Goal: Communication & Community: Answer question/provide support

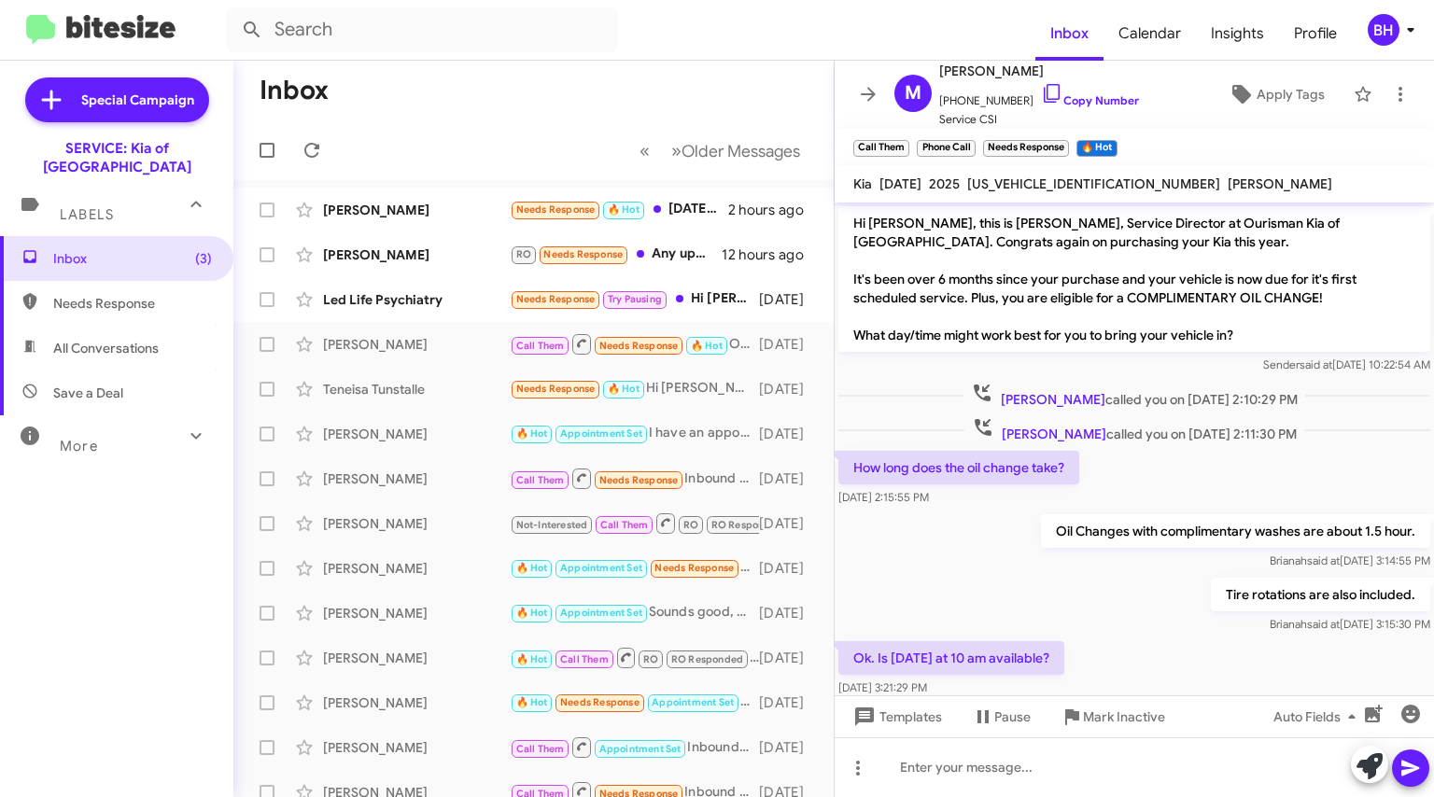
scroll to position [39, 0]
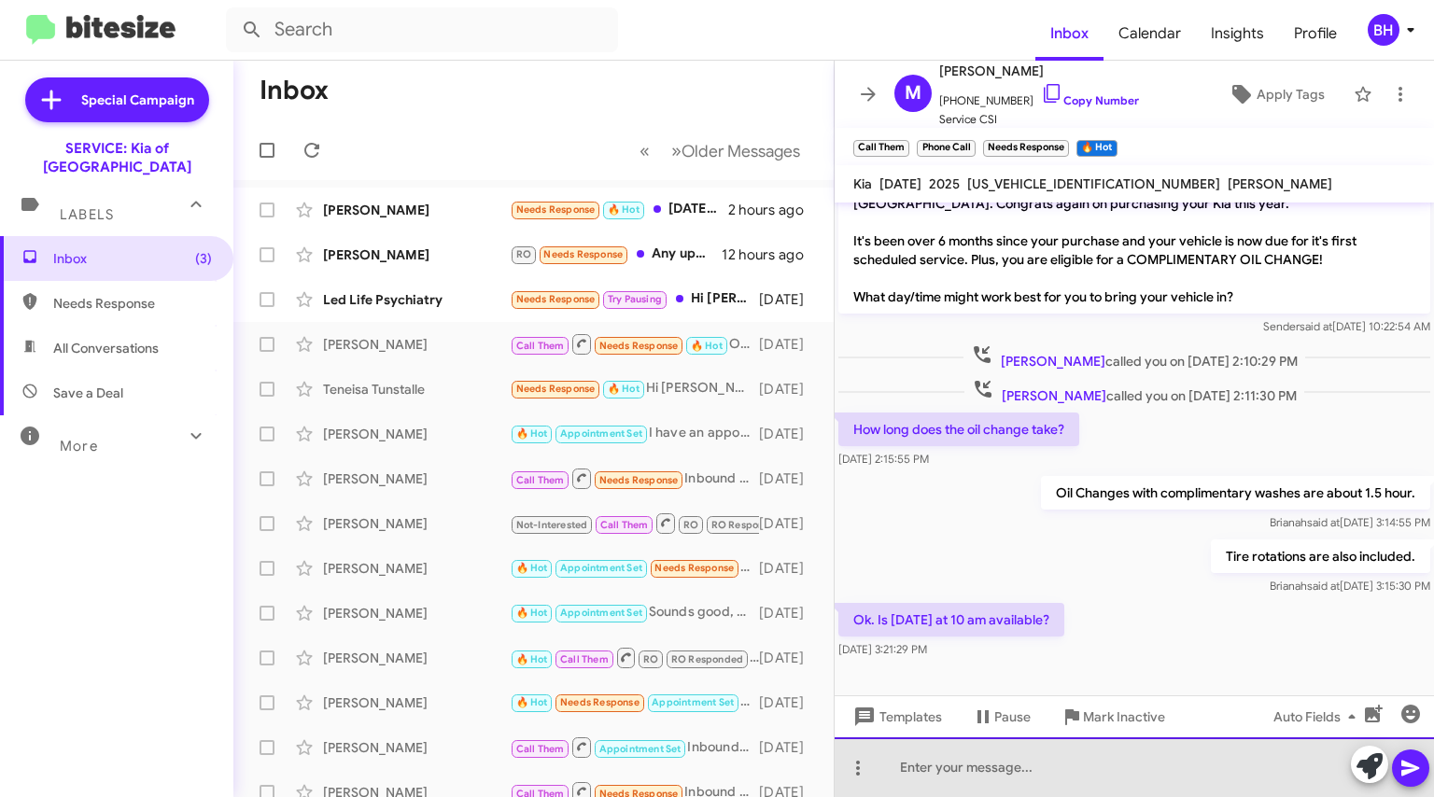
click at [1087, 765] on div at bounding box center [1134, 768] width 599 height 60
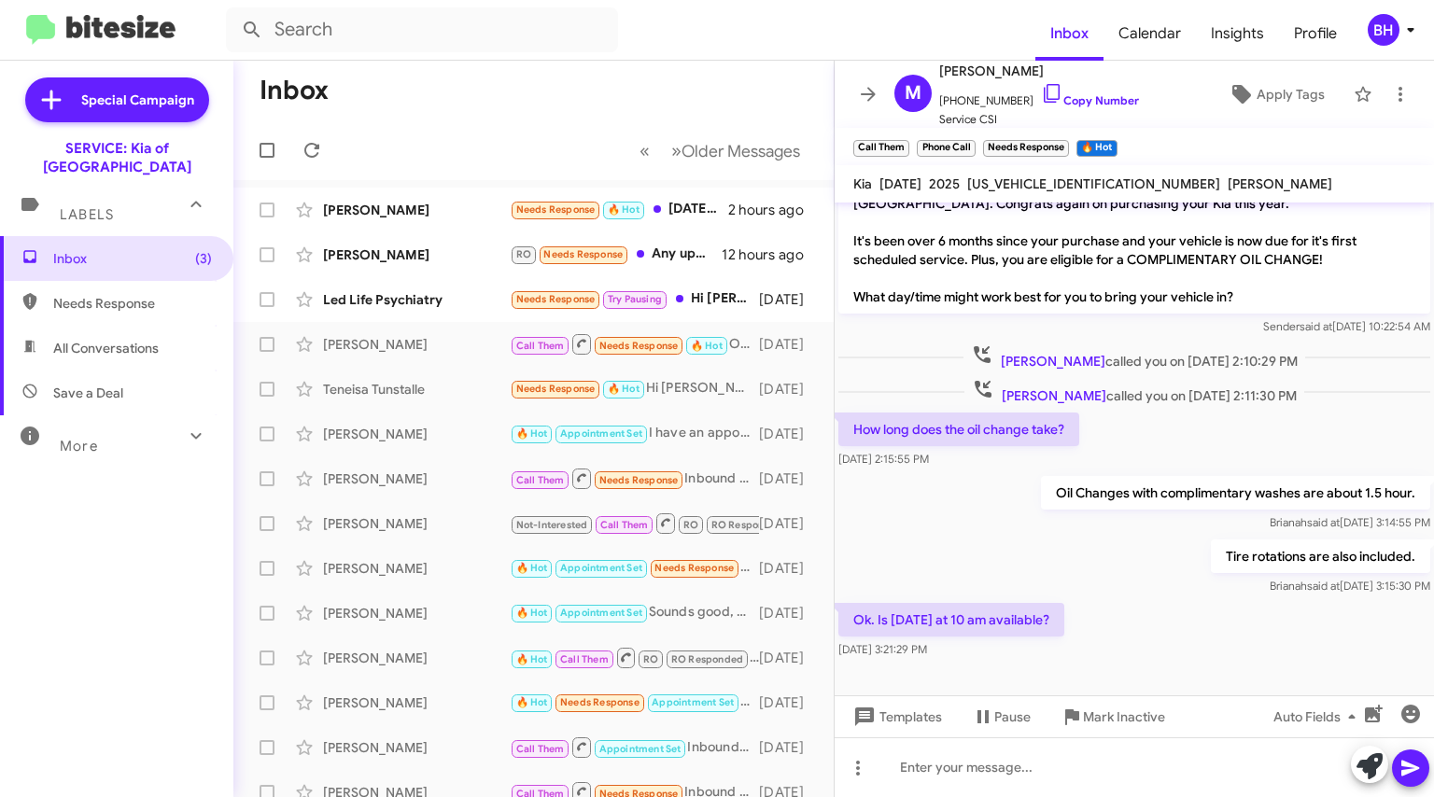
click at [1119, 102] on link "Copy Number" at bounding box center [1090, 100] width 98 height 14
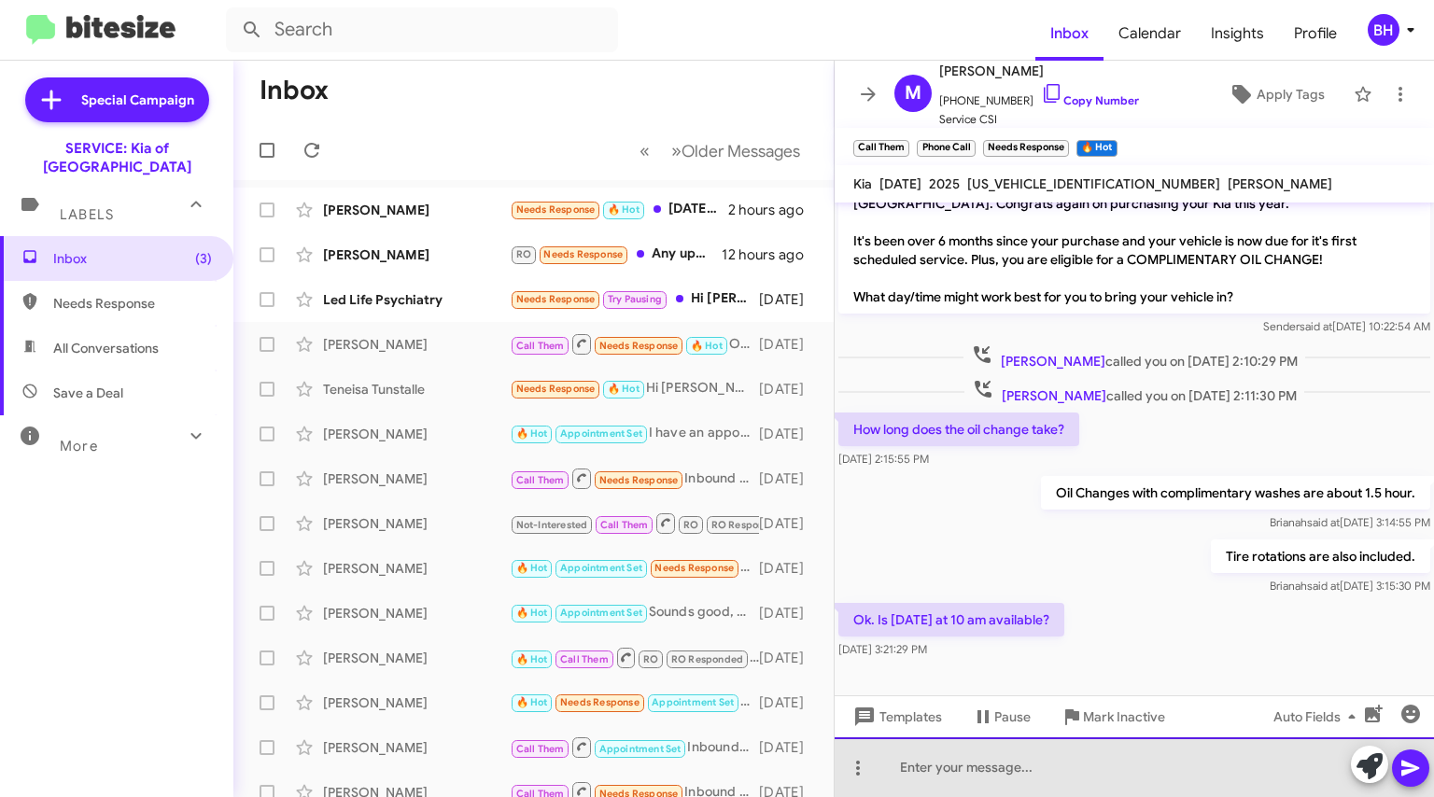
click at [1128, 781] on div at bounding box center [1134, 768] width 599 height 60
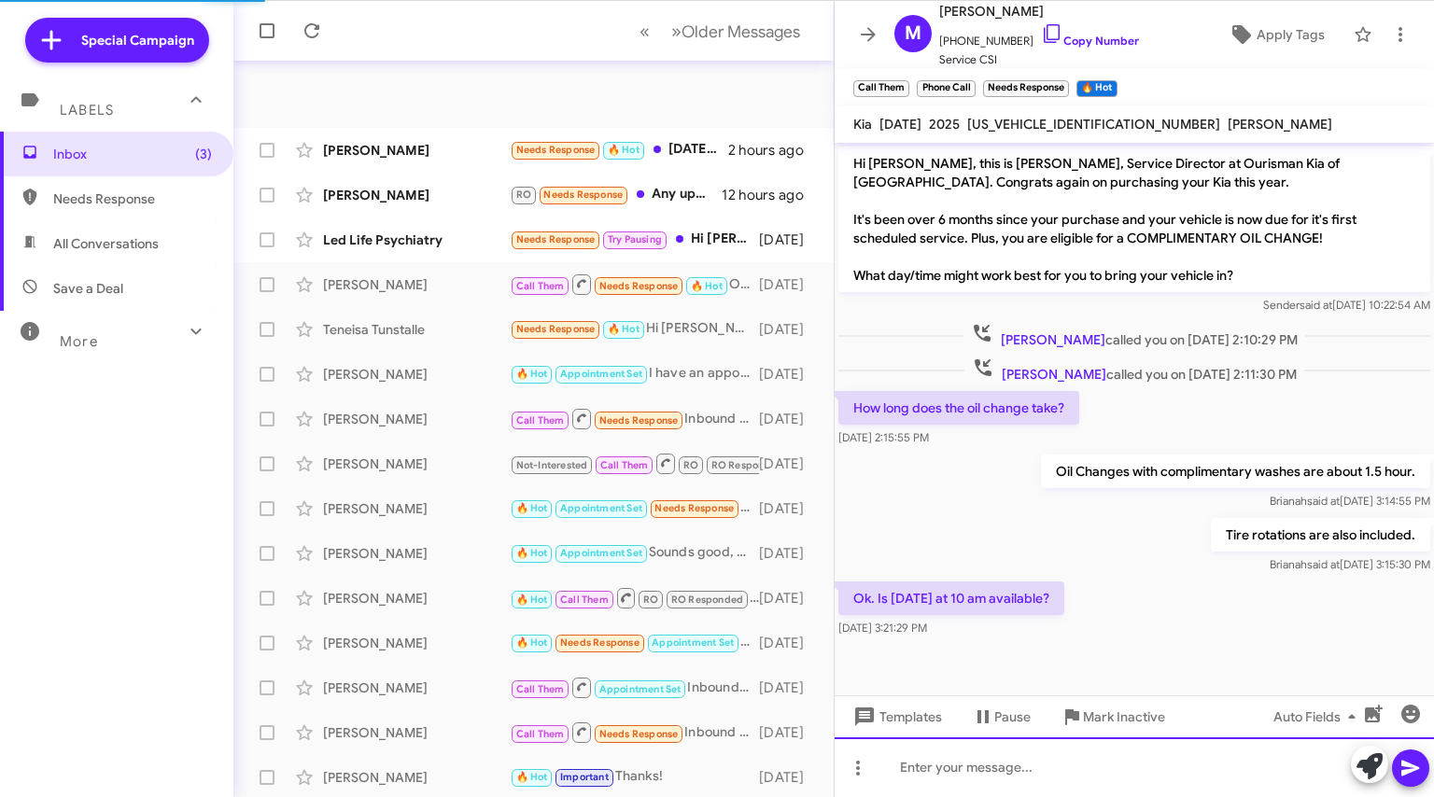
scroll to position [227, 0]
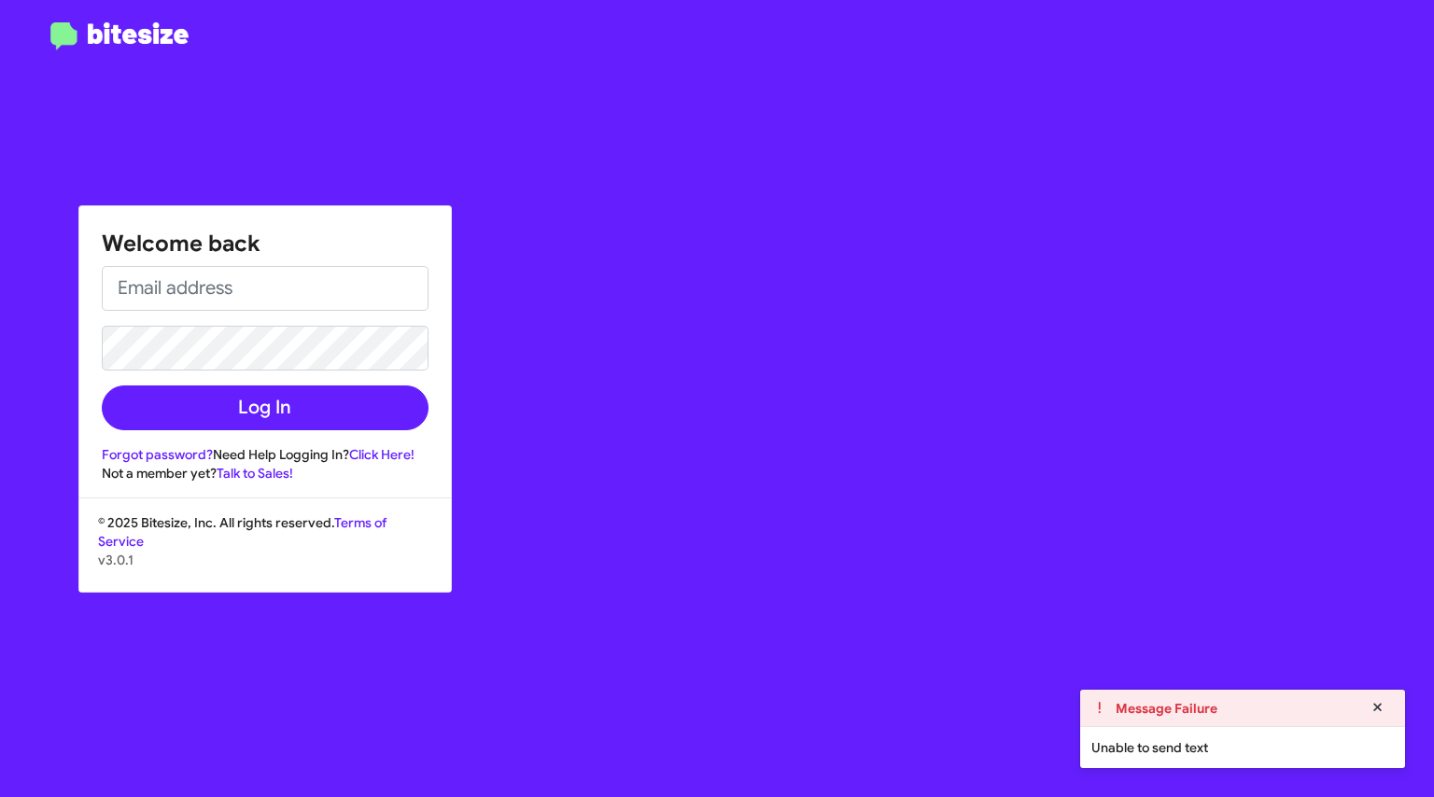
type input "[EMAIL_ADDRESS][DOMAIN_NAME]"
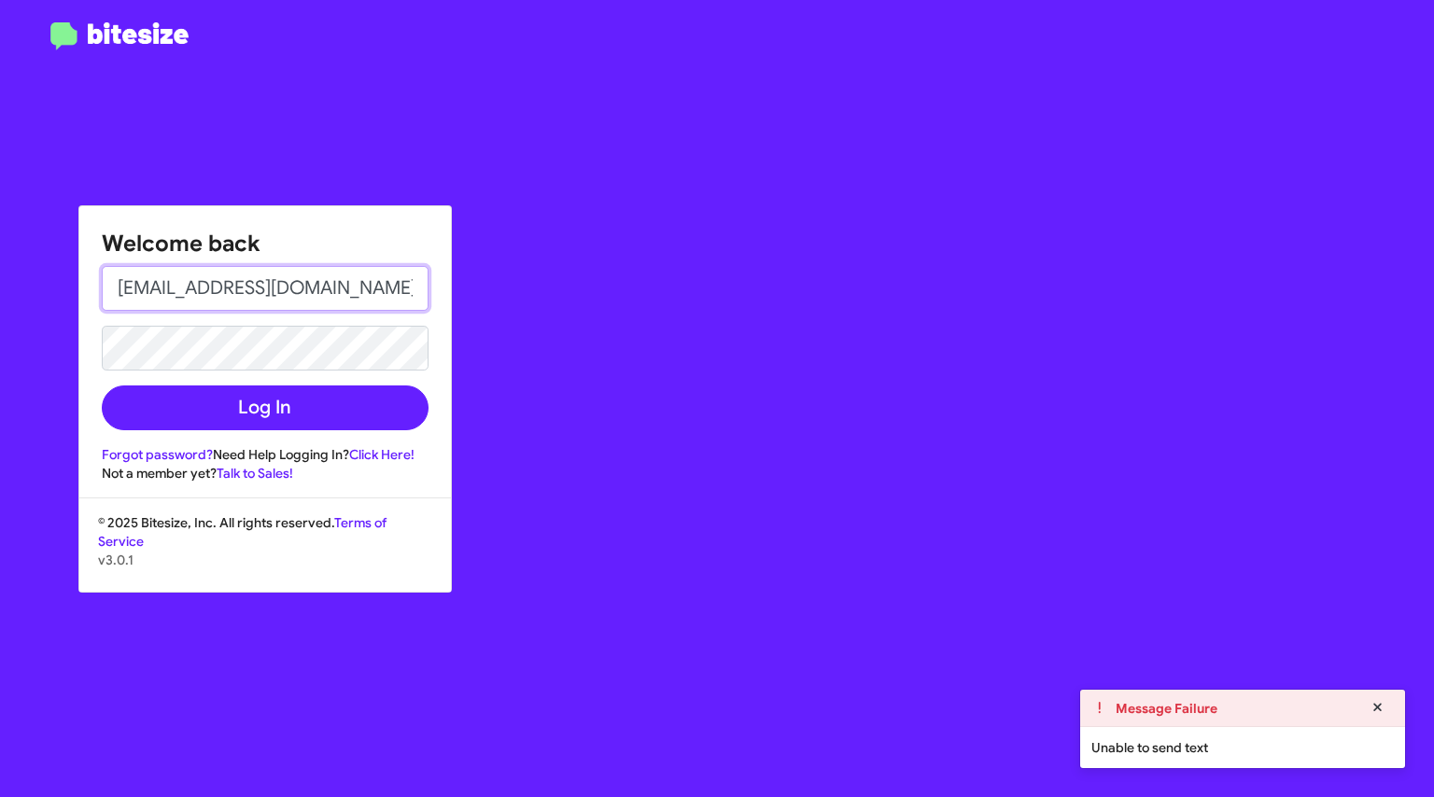
click at [239, 306] on input "[EMAIL_ADDRESS][DOMAIN_NAME]" at bounding box center [265, 288] width 327 height 45
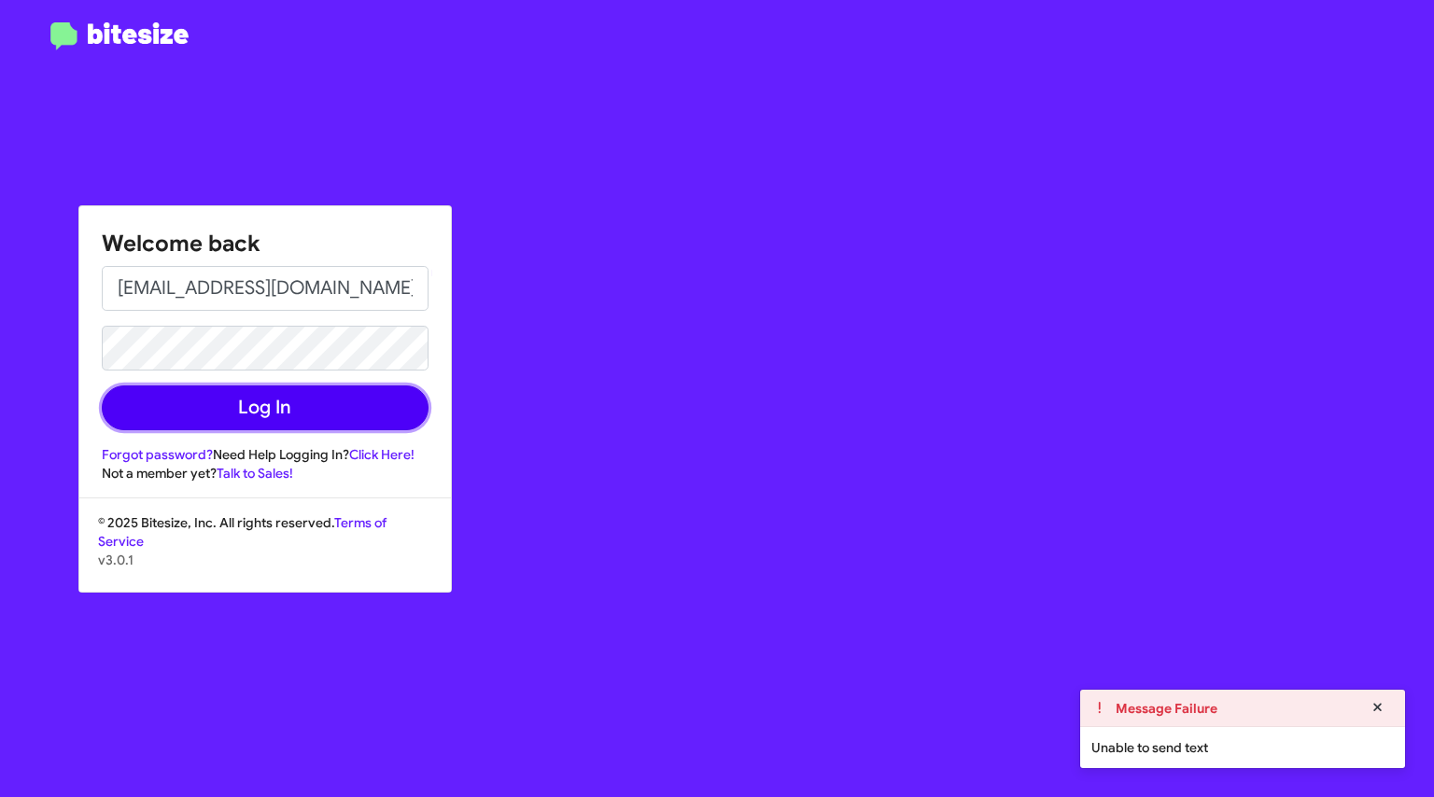
drag, startPoint x: 284, startPoint y: 393, endPoint x: 288, endPoint y: 371, distance: 22.9
click at [286, 390] on button "Log In" at bounding box center [265, 408] width 327 height 45
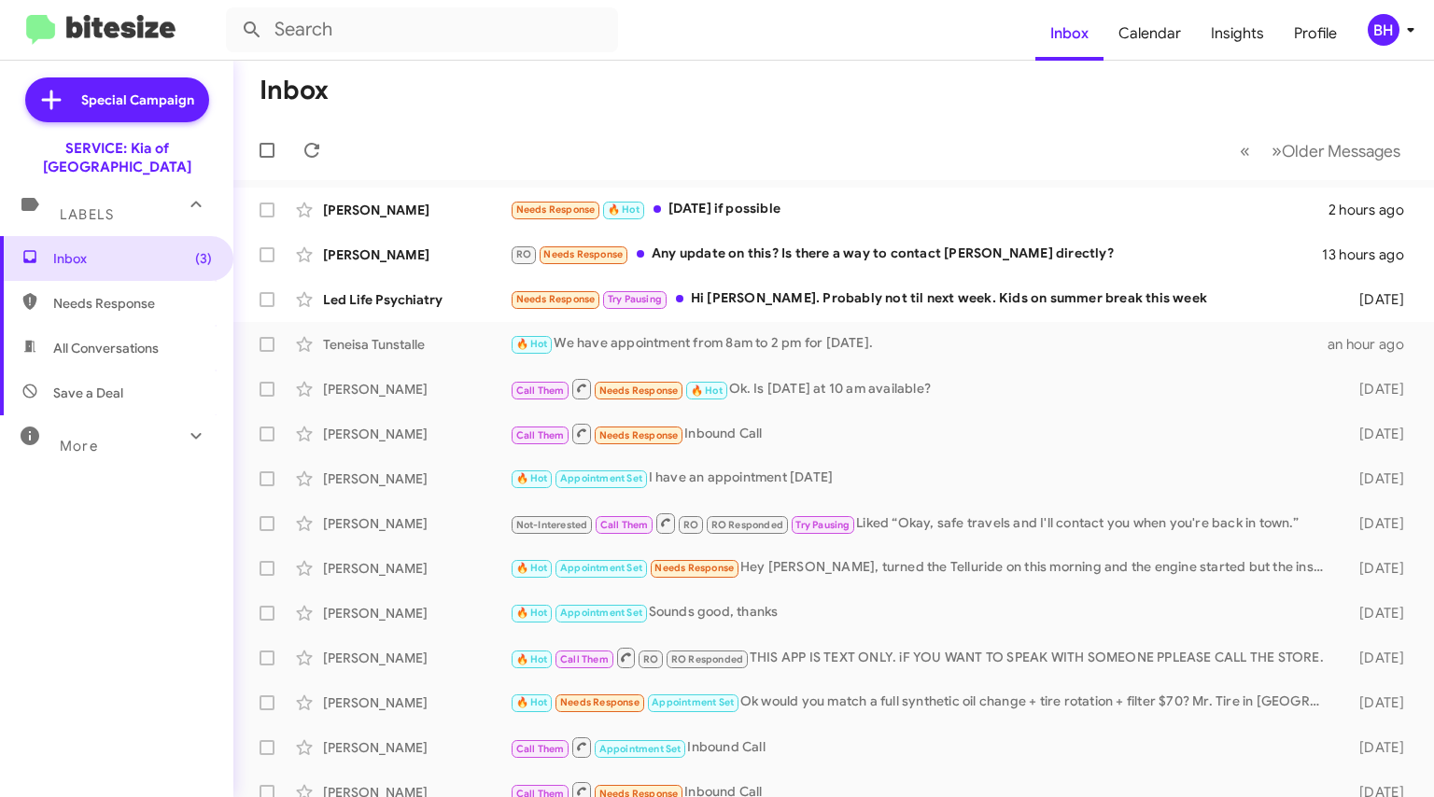
click at [986, 266] on div "[PERSON_NAME] RO Needs Response Any update on this? Is there a way to contact […" at bounding box center [833, 254] width 1171 height 37
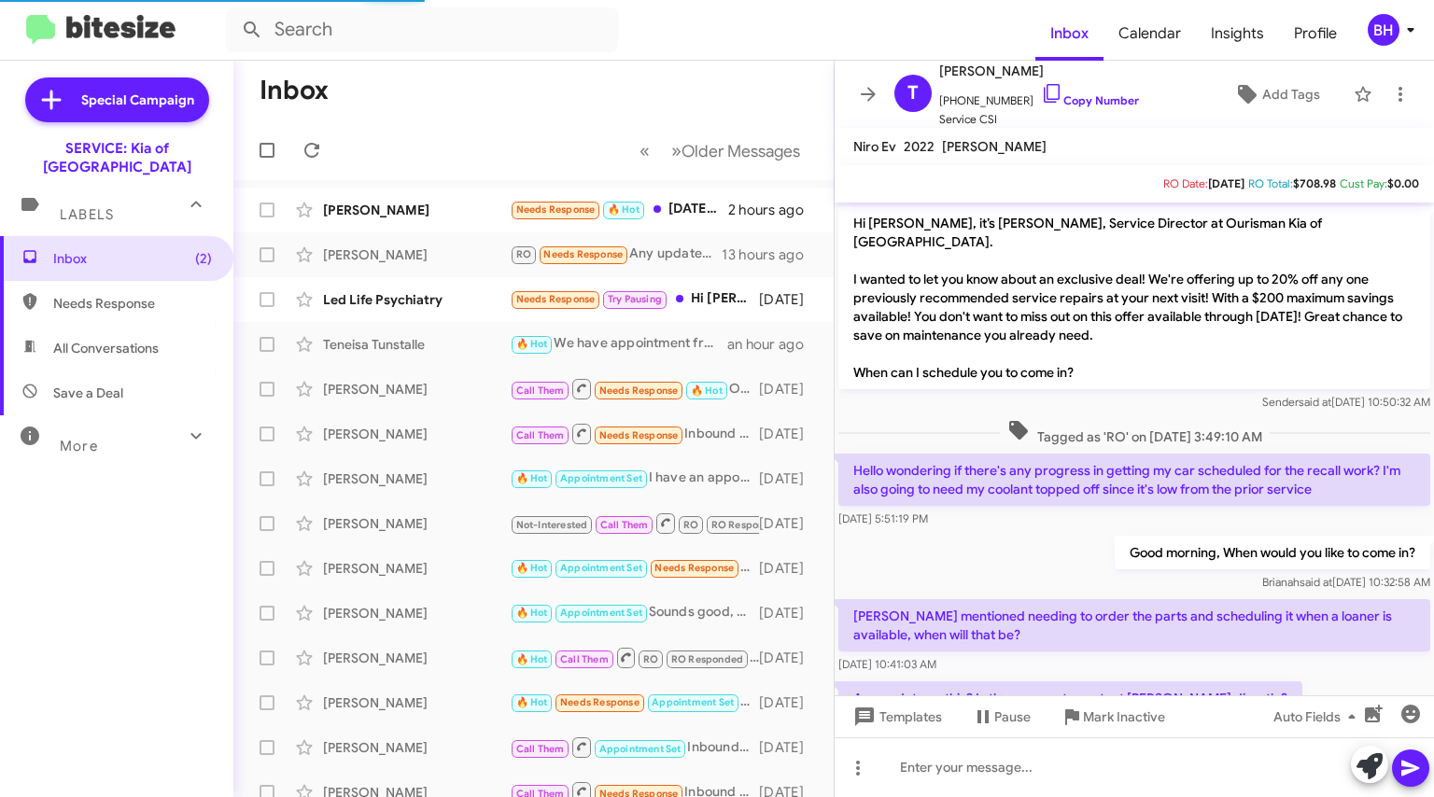
scroll to position [56, 0]
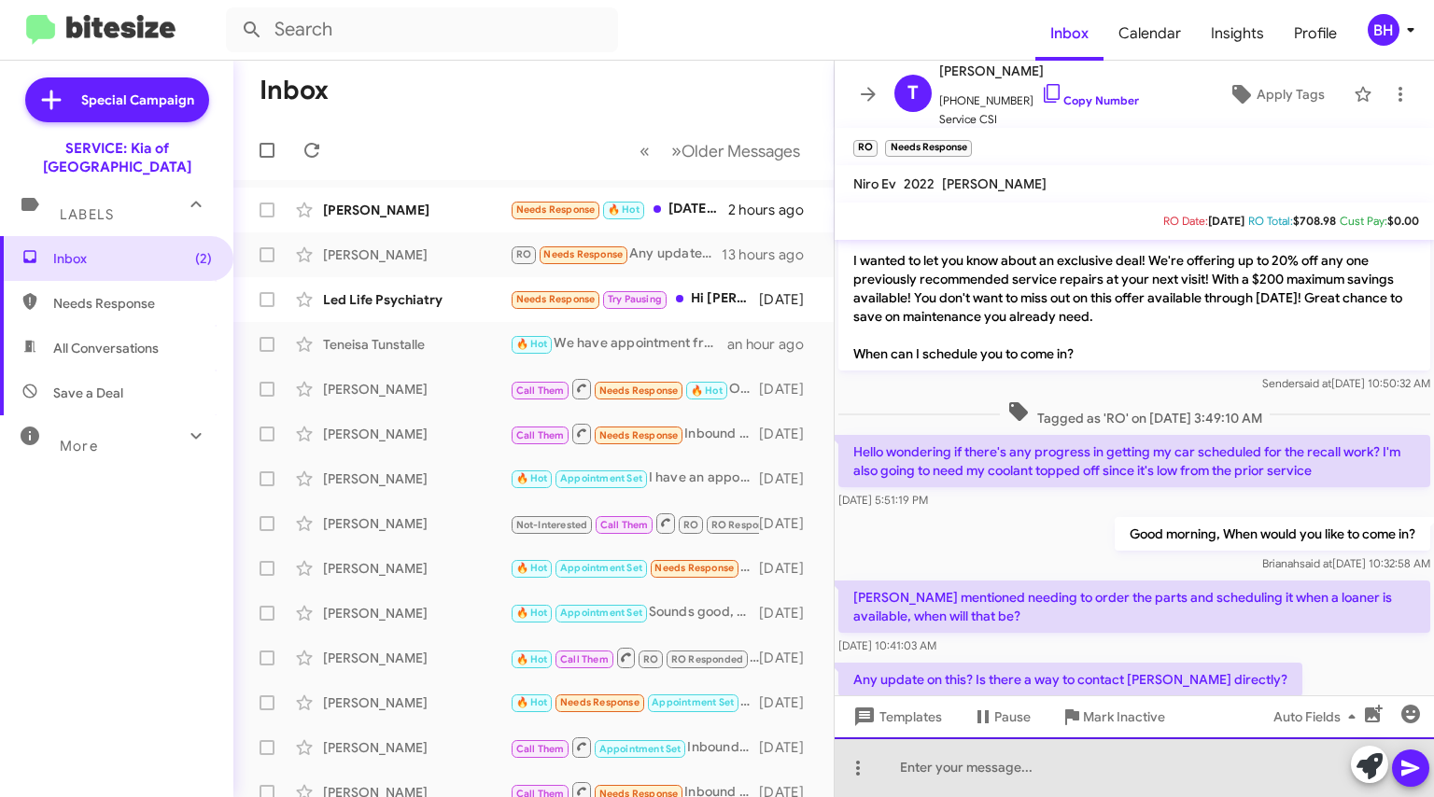
click at [1150, 767] on div at bounding box center [1134, 768] width 599 height 60
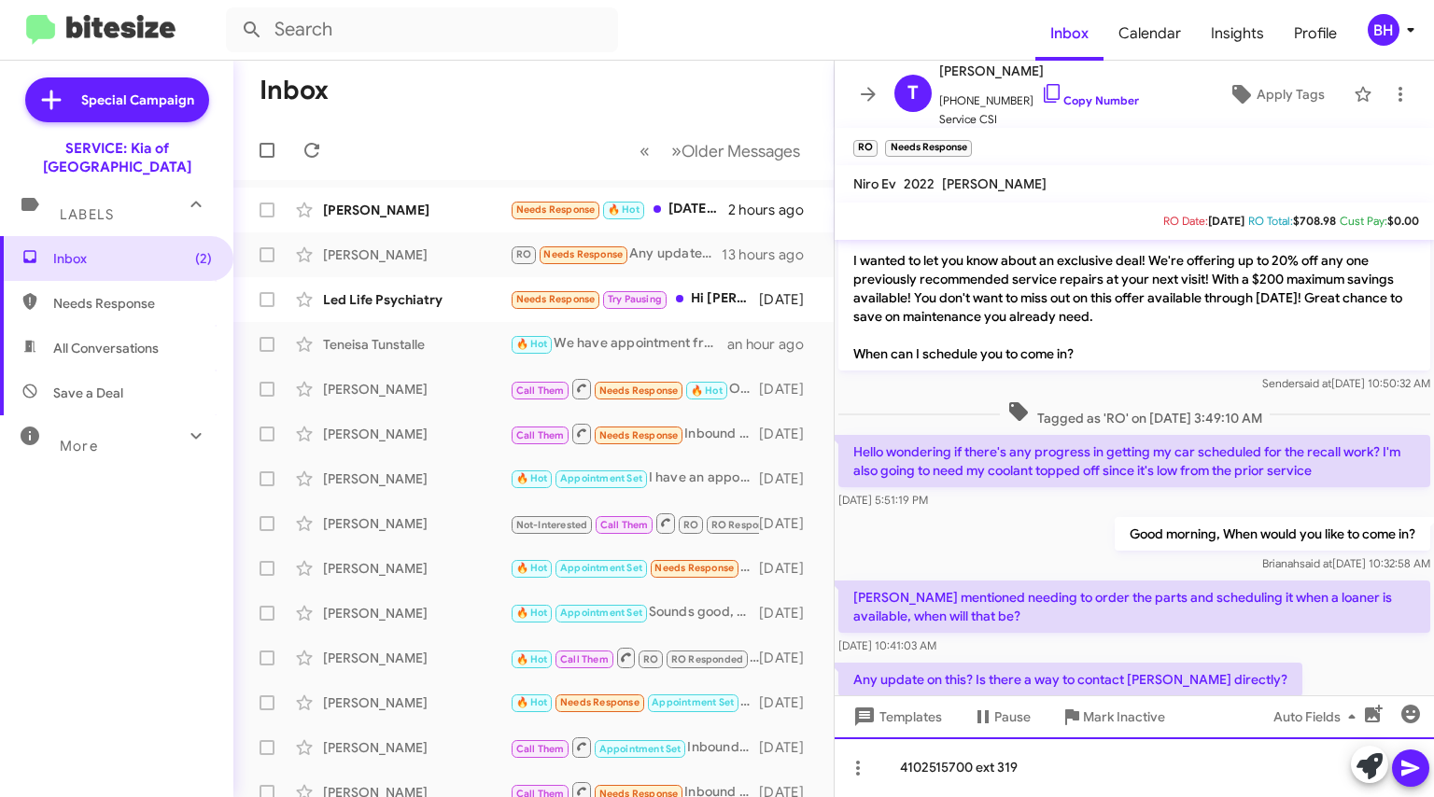
click at [942, 767] on div "4102515700 ext 319" at bounding box center [1134, 768] width 599 height 60
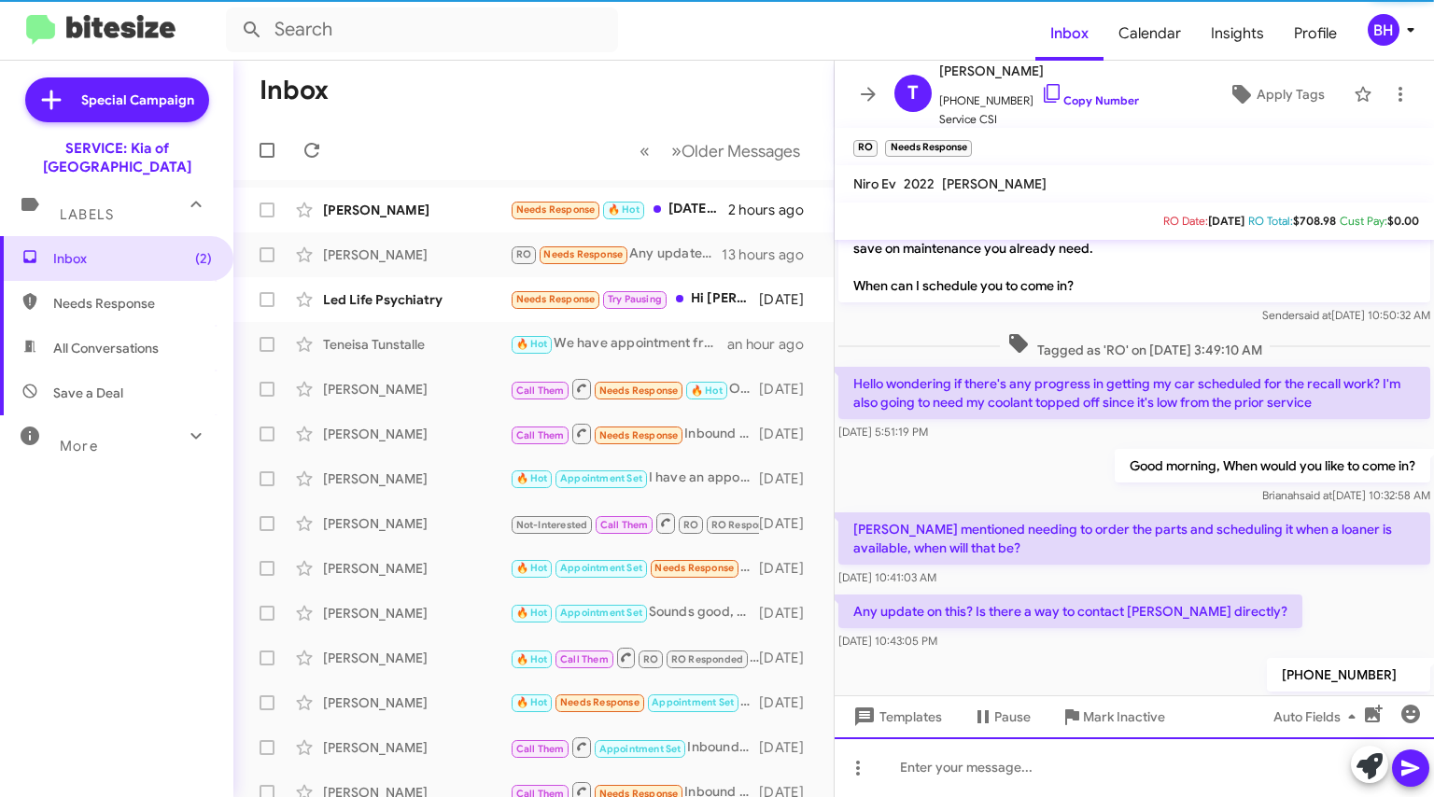
scroll to position [161, 0]
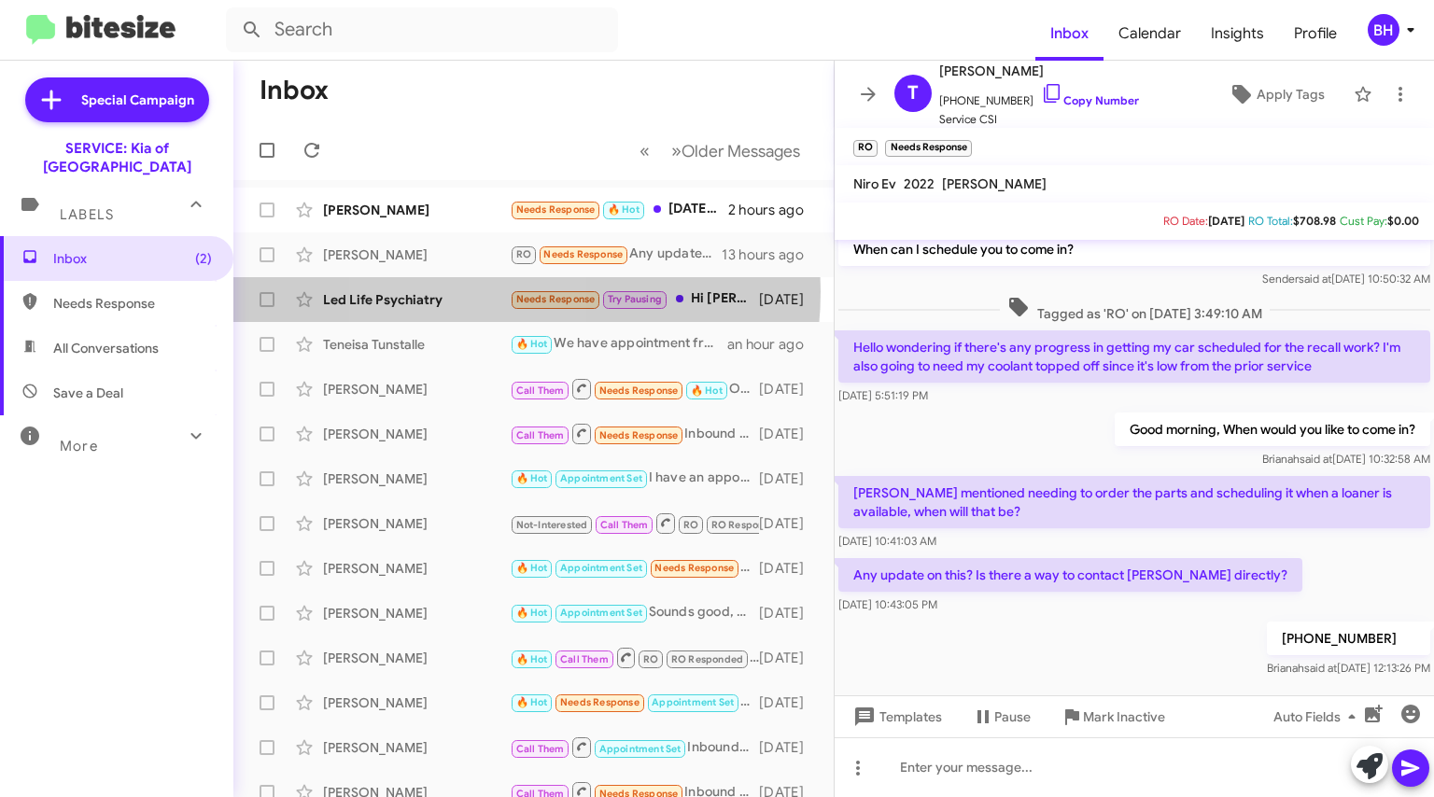
click at [466, 291] on div "Led Life Psychiatry" at bounding box center [416, 299] width 187 height 19
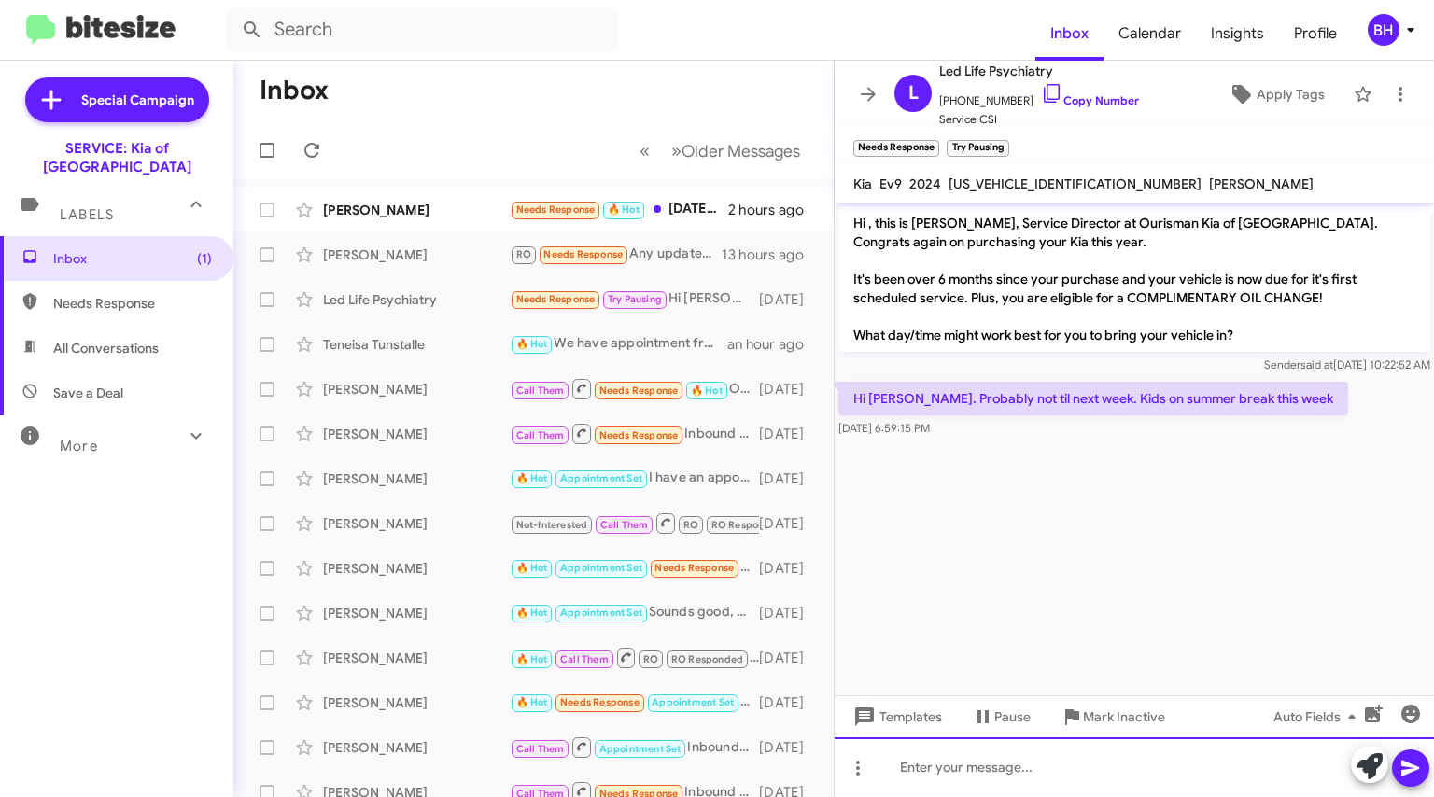
click at [1192, 774] on div at bounding box center [1134, 768] width 599 height 60
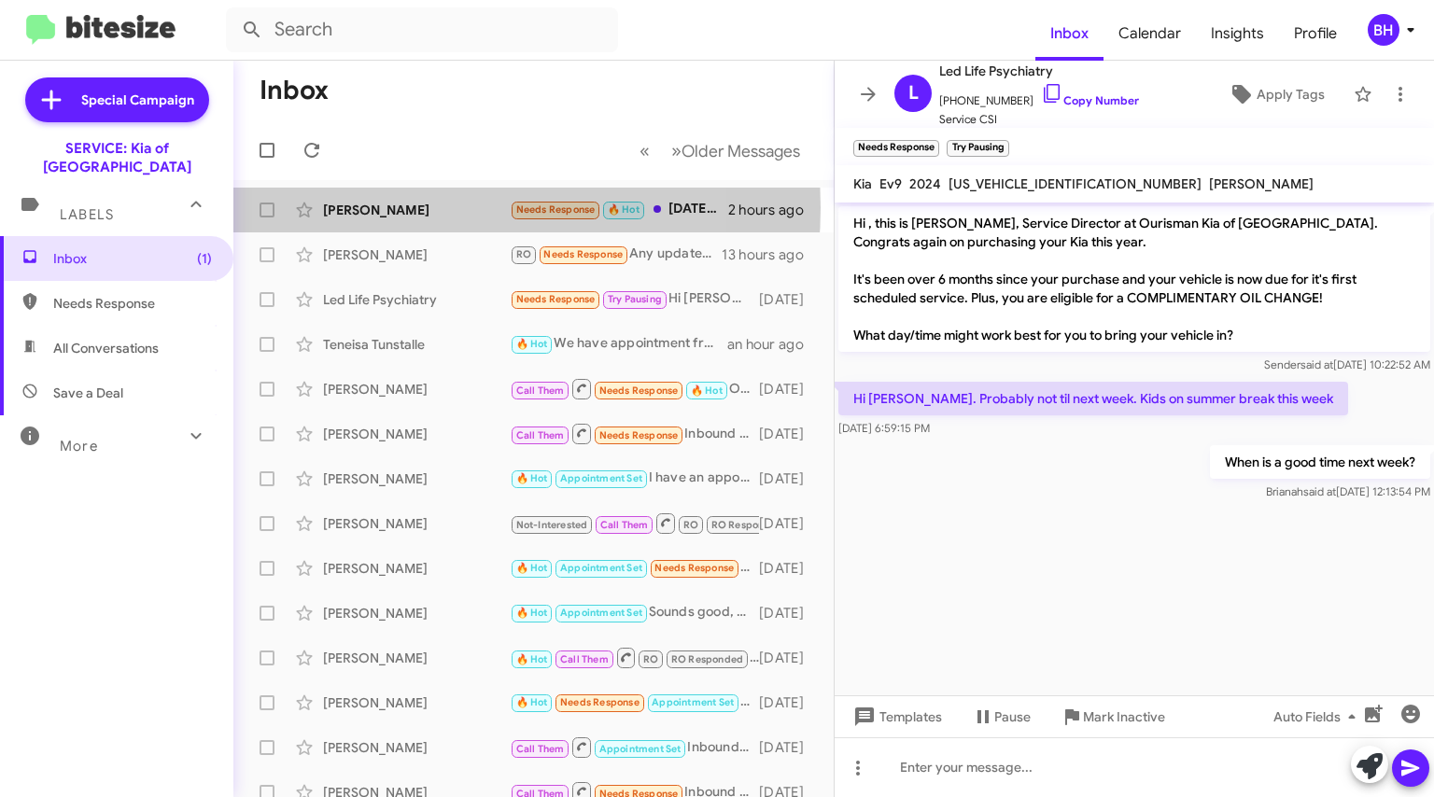
click at [417, 207] on div "[PERSON_NAME]" at bounding box center [416, 210] width 187 height 19
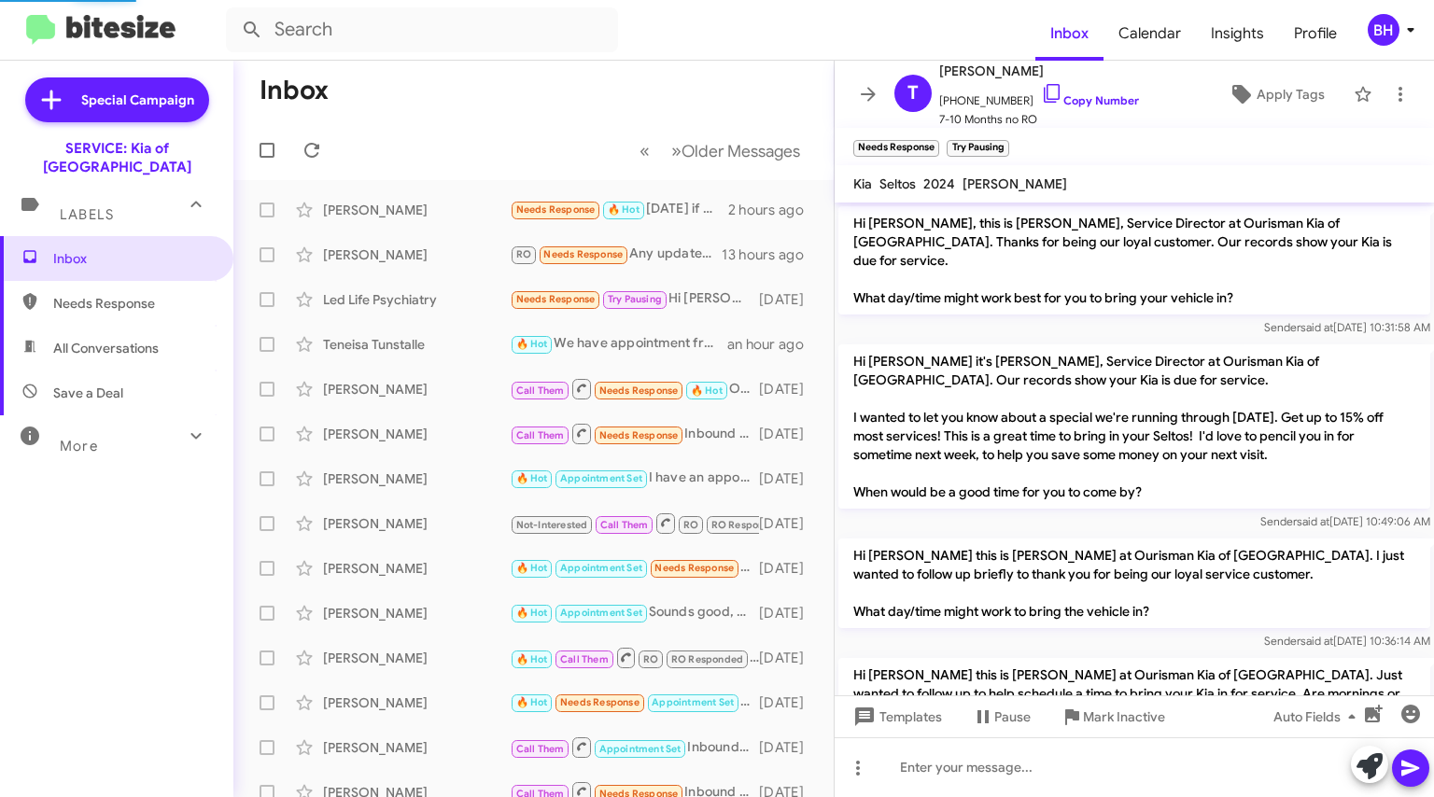
scroll to position [482, 0]
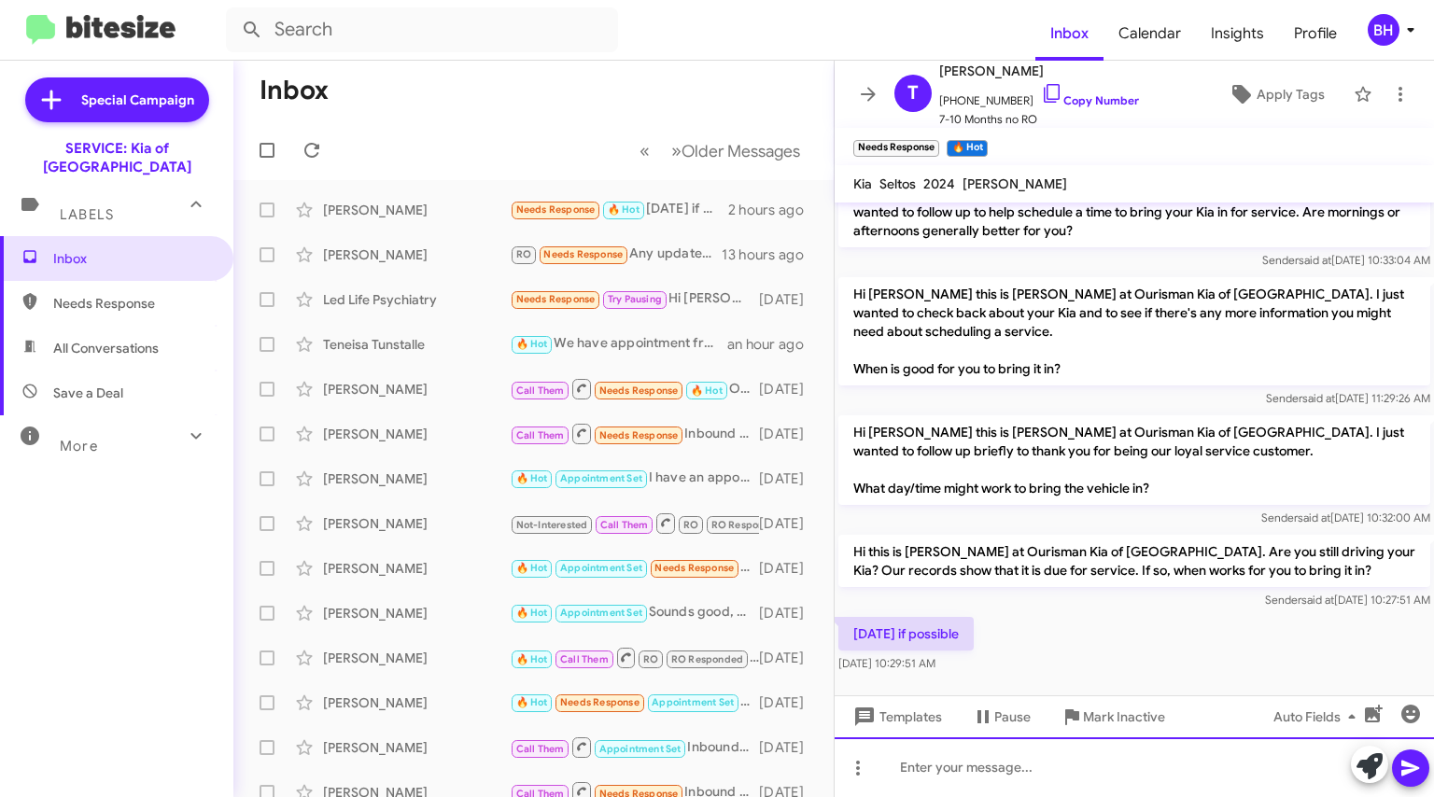
click at [1117, 783] on div at bounding box center [1134, 768] width 599 height 60
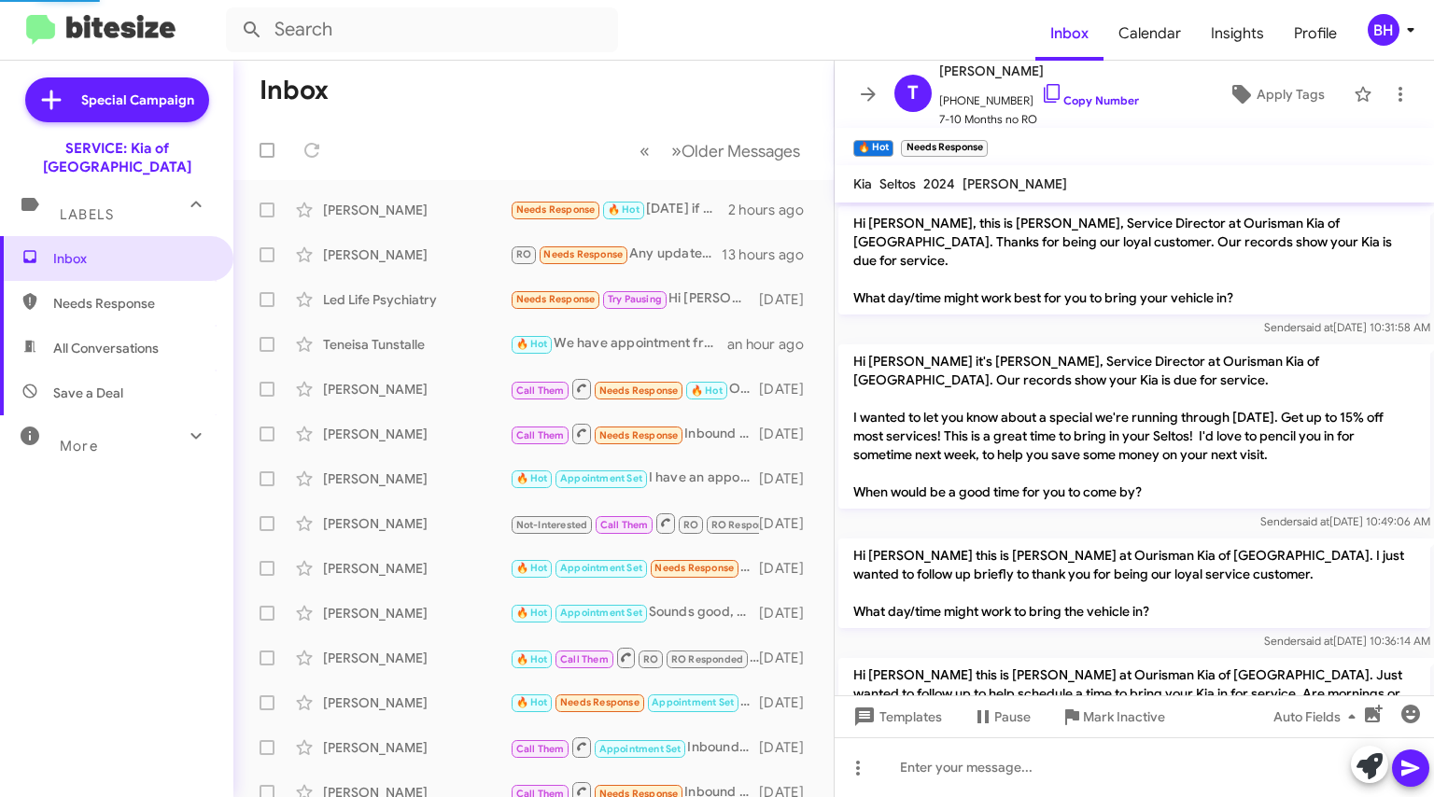
scroll to position [618, 0]
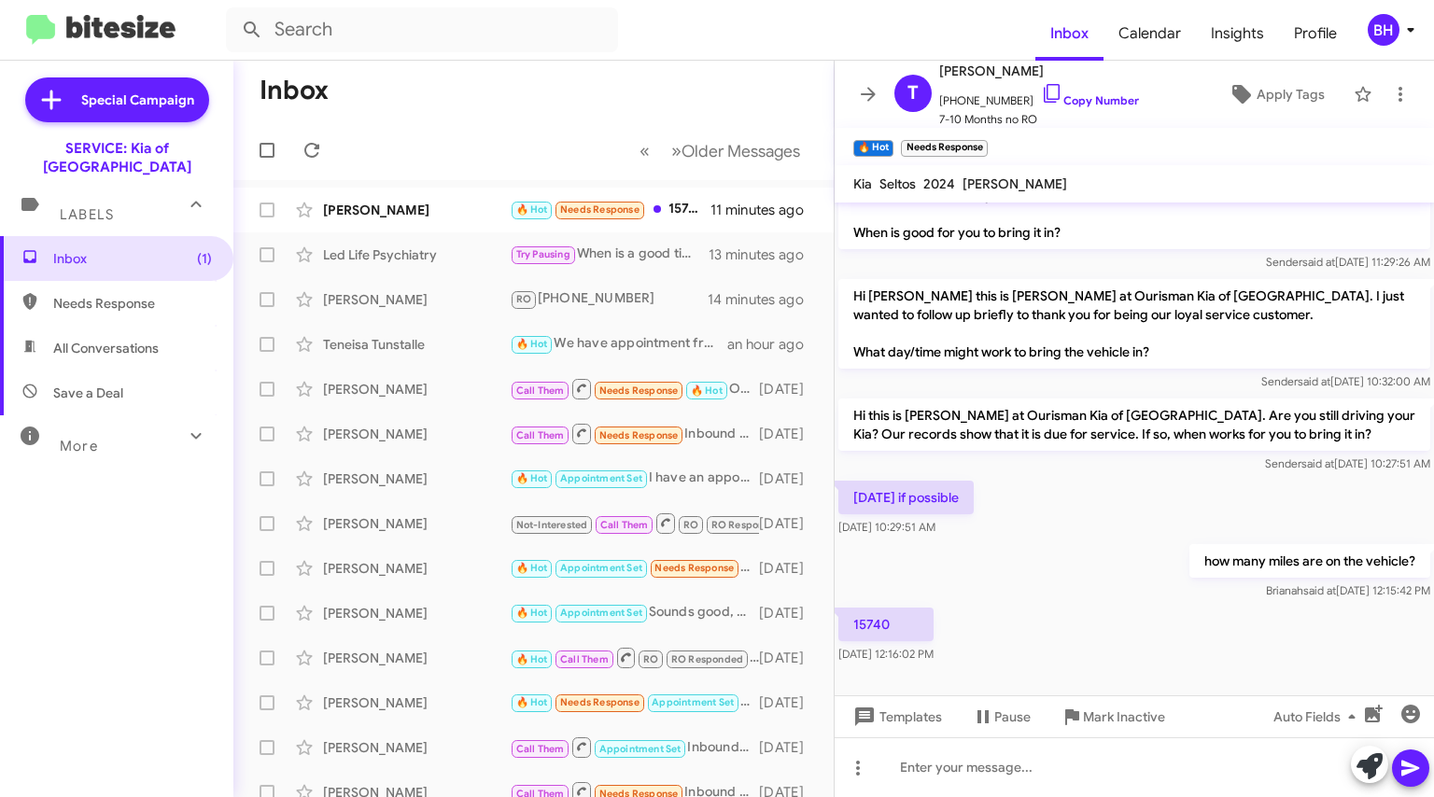
click at [1102, 109] on span "[PHONE_NUMBER] Copy Number" at bounding box center [1039, 96] width 200 height 28
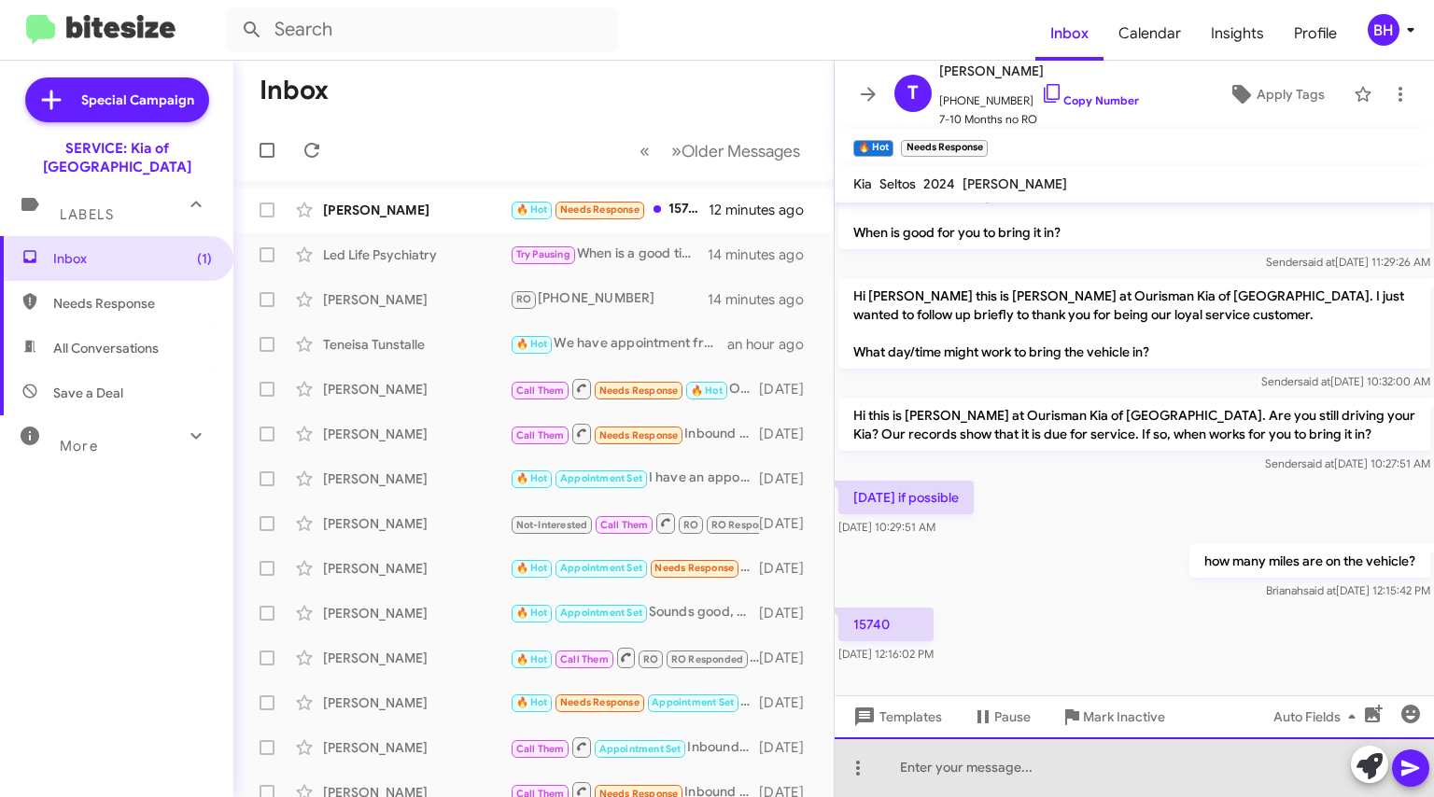
click at [991, 762] on div at bounding box center [1134, 768] width 599 height 60
click at [1090, 765] on div "You have 4 open recalls" at bounding box center [1134, 768] width 599 height 60
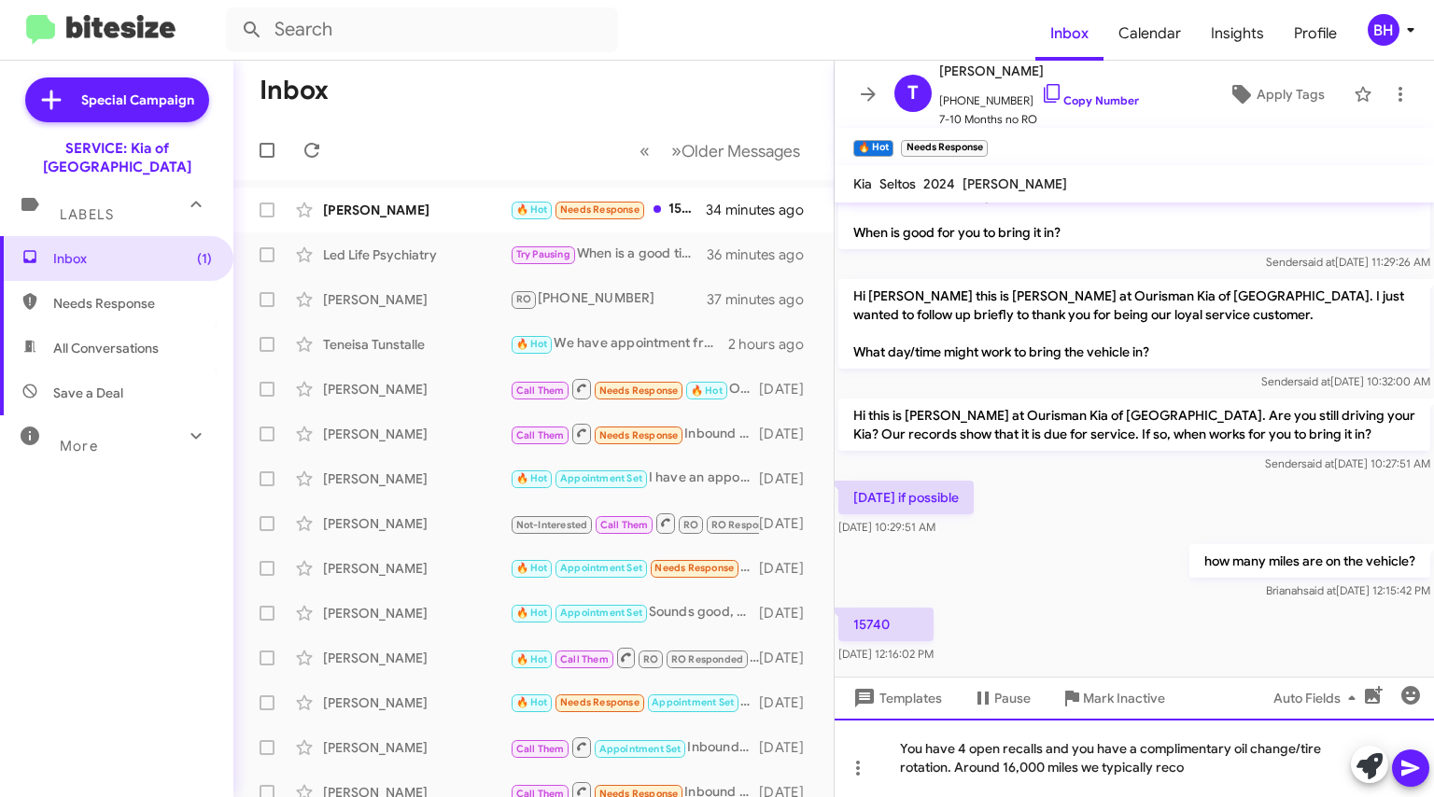
click at [1215, 772] on div "You have 4 open recalls and you have a complimentary oil change/tire rotation. …" at bounding box center [1134, 758] width 599 height 78
